Goal: Transaction & Acquisition: Purchase product/service

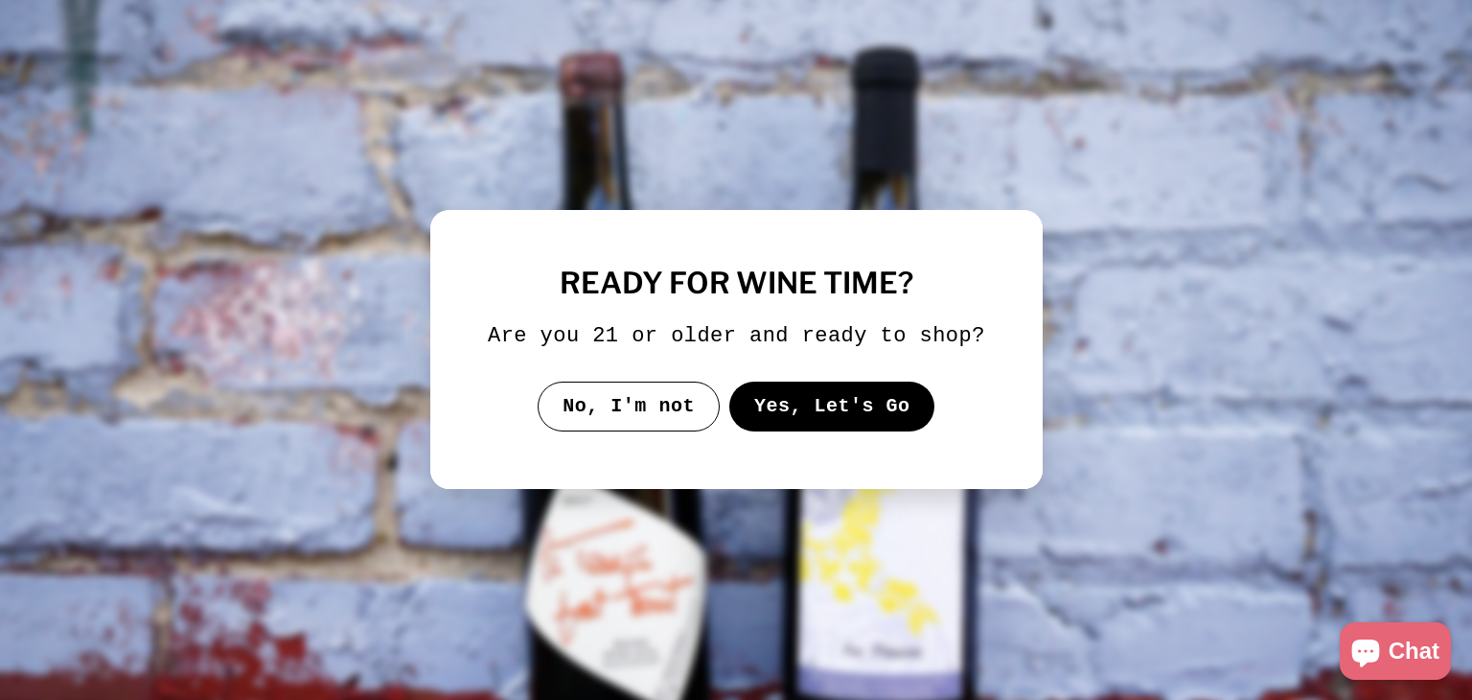
click at [589, 436] on div at bounding box center [736, 349] width 612 height 279
click at [817, 408] on button "Yes, Let's Go" at bounding box center [831, 406] width 206 height 50
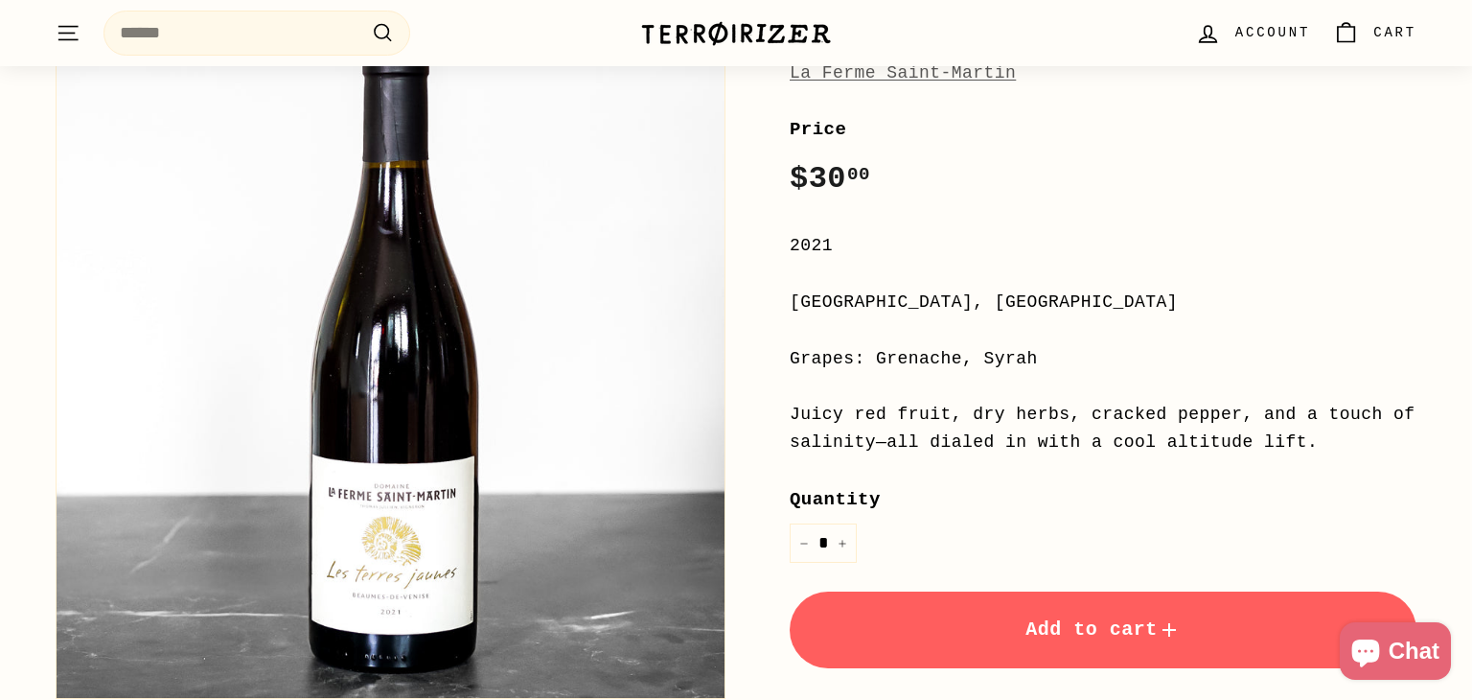
scroll to position [238, 0]
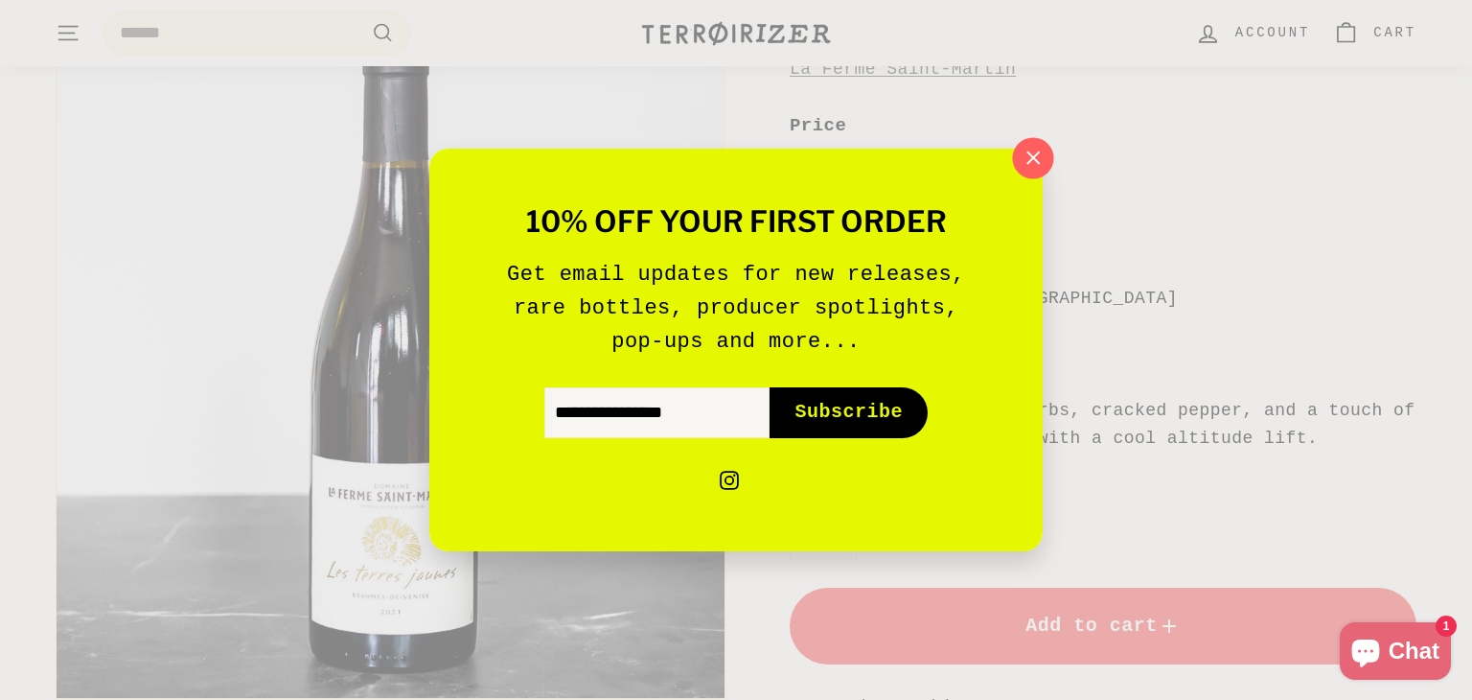
click at [1031, 159] on icon "button" at bounding box center [1033, 157] width 12 height 12
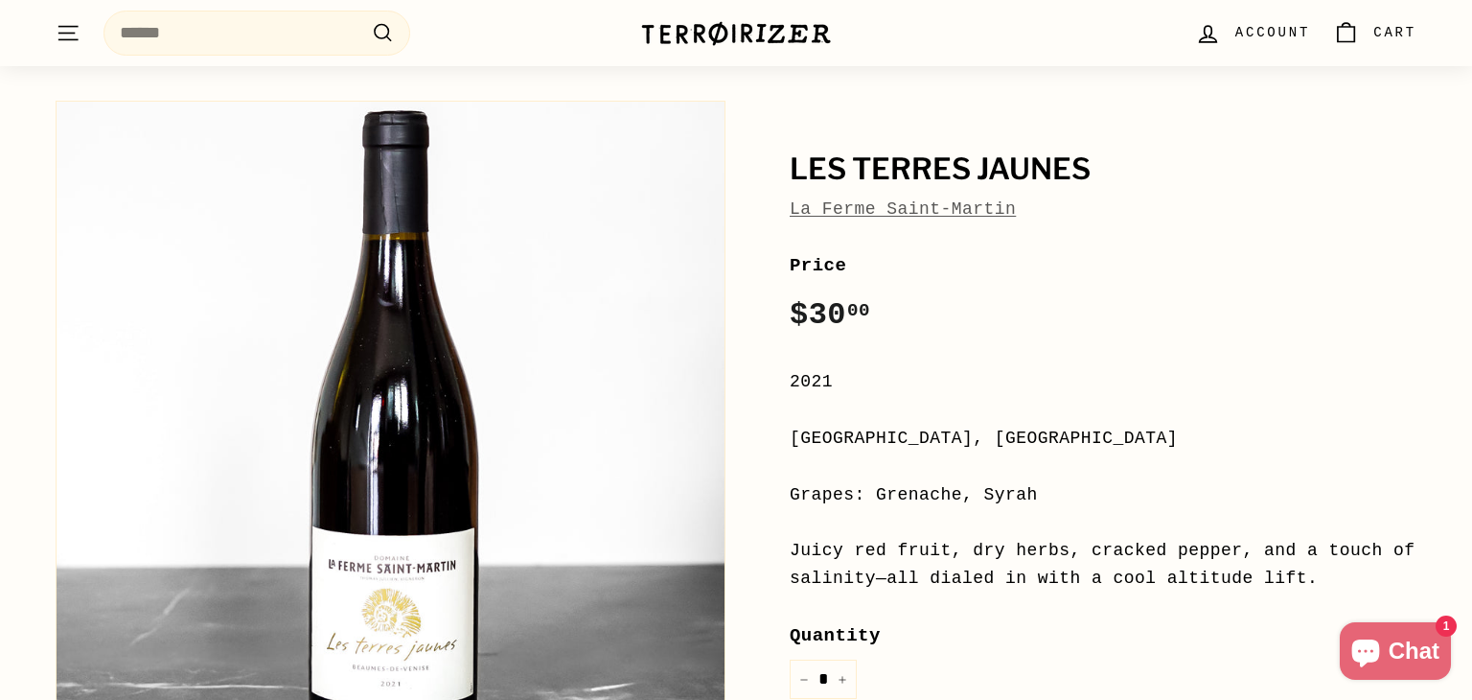
scroll to position [100, 0]
